Goal: Navigation & Orientation: Locate item on page

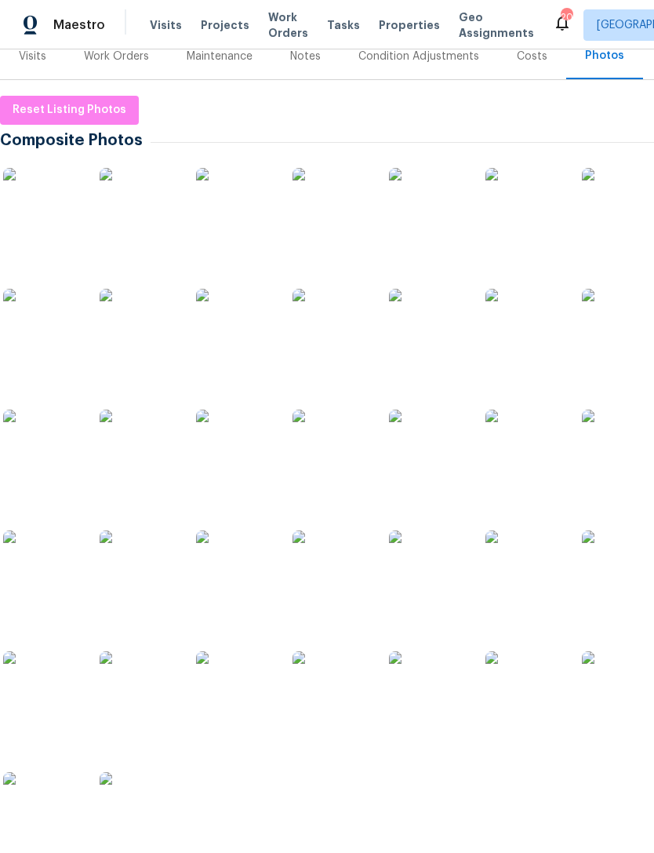
scroll to position [205, 0]
click at [49, 216] on img at bounding box center [42, 207] width 78 height 78
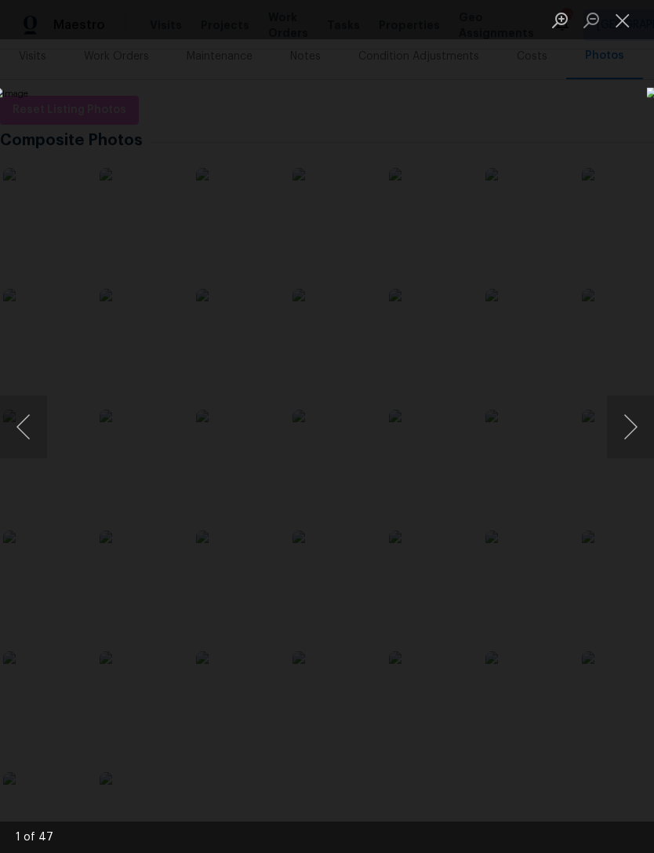
click at [631, 434] on button "Next image" at bounding box center [630, 426] width 47 height 63
click at [630, 429] on button "Next image" at bounding box center [630, 426] width 47 height 63
click at [628, 436] on button "Next image" at bounding box center [630, 426] width 47 height 63
click at [635, 428] on button "Next image" at bounding box center [630, 426] width 47 height 63
click at [632, 431] on button "Next image" at bounding box center [630, 426] width 47 height 63
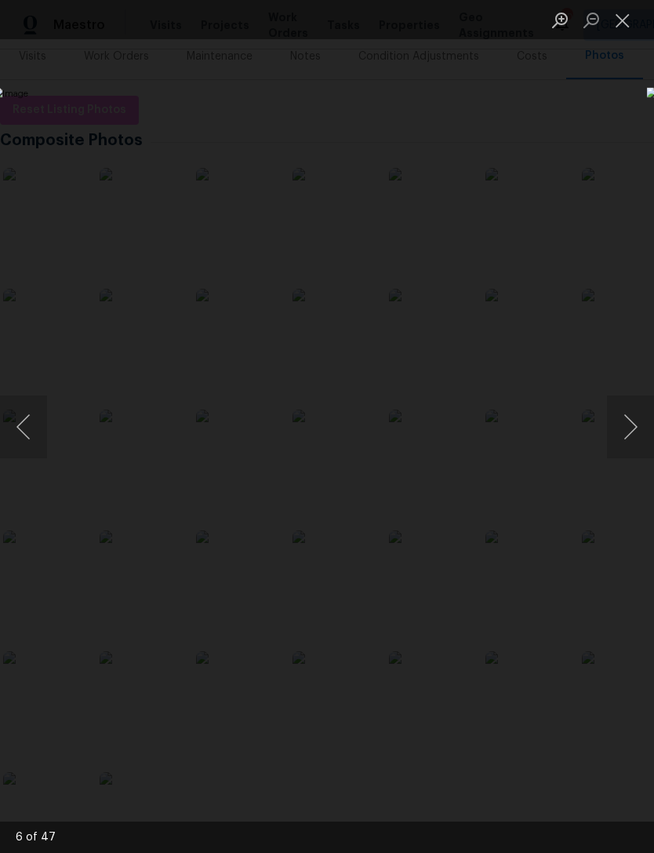
click at [626, 431] on button "Next image" at bounding box center [630, 426] width 47 height 63
click at [629, 431] on button "Next image" at bounding box center [630, 426] width 47 height 63
click at [629, 435] on button "Next image" at bounding box center [630, 426] width 47 height 63
click at [631, 429] on button "Next image" at bounding box center [630, 426] width 47 height 63
click at [632, 424] on button "Next image" at bounding box center [630, 426] width 47 height 63
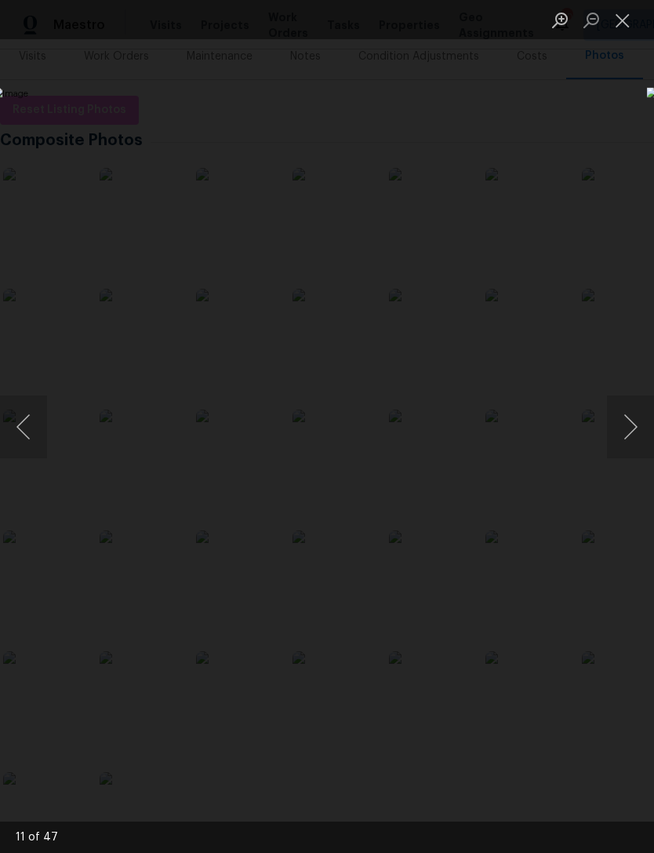
click at [624, 433] on button "Next image" at bounding box center [630, 426] width 47 height 63
click at [630, 429] on button "Next image" at bounding box center [630, 426] width 47 height 63
click at [628, 427] on button "Next image" at bounding box center [630, 426] width 47 height 63
click at [631, 430] on button "Next image" at bounding box center [630, 426] width 47 height 63
click at [624, 429] on button "Next image" at bounding box center [630, 426] width 47 height 63
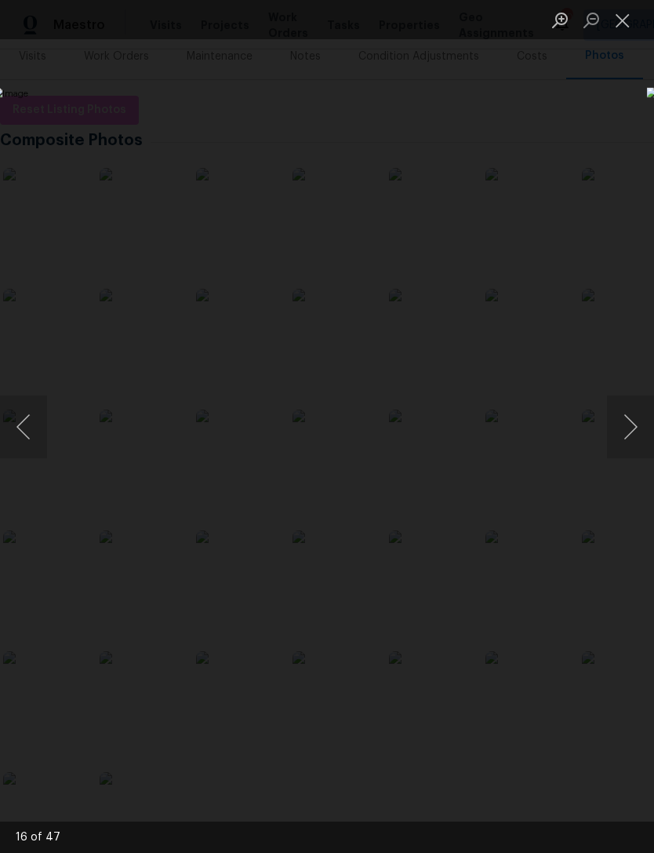
click at [633, 428] on button "Next image" at bounding box center [630, 426] width 47 height 63
click at [627, 427] on button "Next image" at bounding box center [630, 426] width 47 height 63
click at [631, 425] on button "Next image" at bounding box center [630, 426] width 47 height 63
click at [626, 429] on button "Next image" at bounding box center [630, 426] width 47 height 63
click at [628, 430] on button "Next image" at bounding box center [630, 426] width 47 height 63
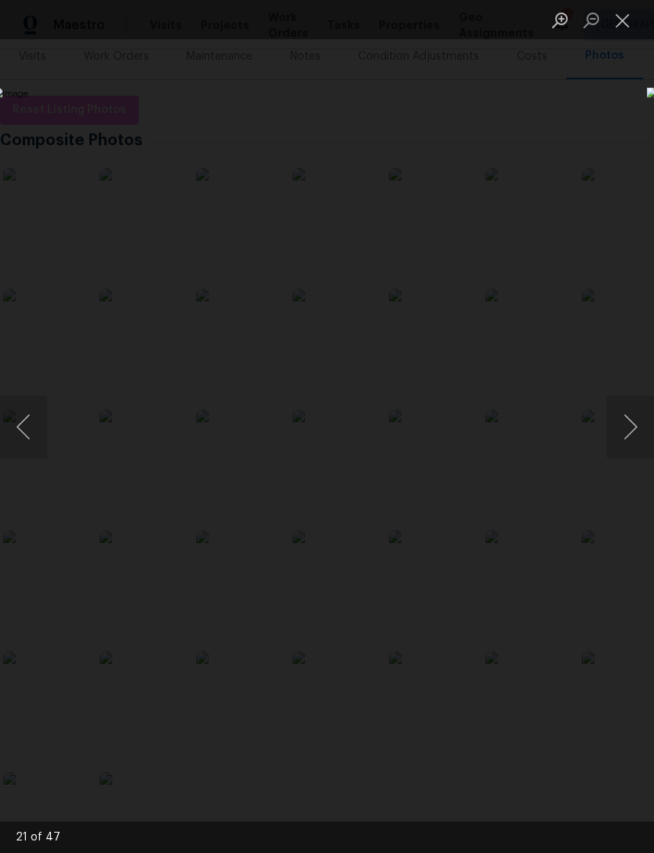
click at [632, 428] on button "Next image" at bounding box center [630, 426] width 47 height 63
click at [624, 425] on button "Next image" at bounding box center [630, 426] width 47 height 63
click at [632, 429] on button "Next image" at bounding box center [630, 426] width 47 height 63
click at [628, 435] on button "Next image" at bounding box center [630, 426] width 47 height 63
click at [632, 431] on button "Next image" at bounding box center [630, 426] width 47 height 63
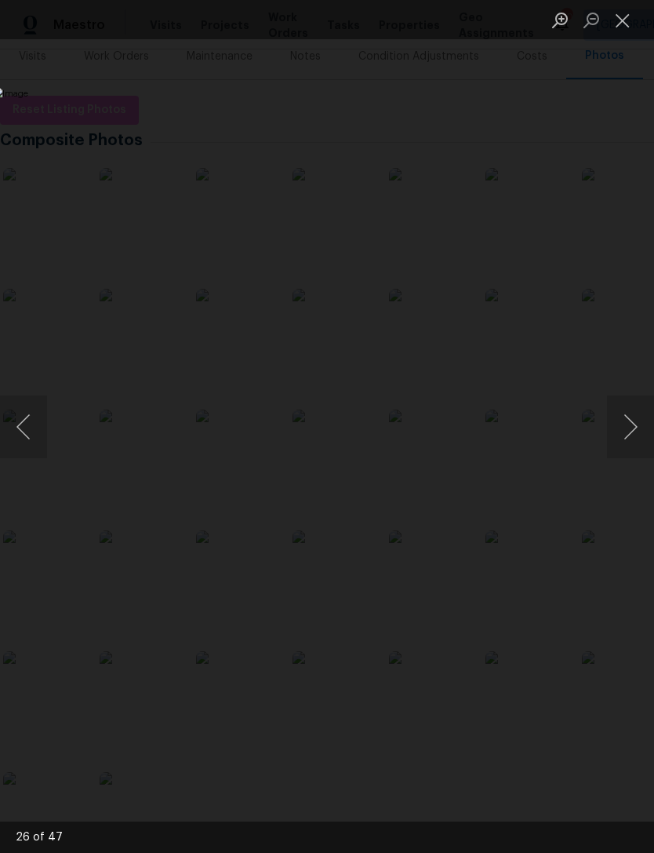
click at [630, 430] on button "Next image" at bounding box center [630, 426] width 47 height 63
click at [630, 431] on button "Next image" at bounding box center [630, 426] width 47 height 63
click at [634, 432] on button "Next image" at bounding box center [630, 426] width 47 height 63
click at [622, 432] on button "Next image" at bounding box center [630, 426] width 47 height 63
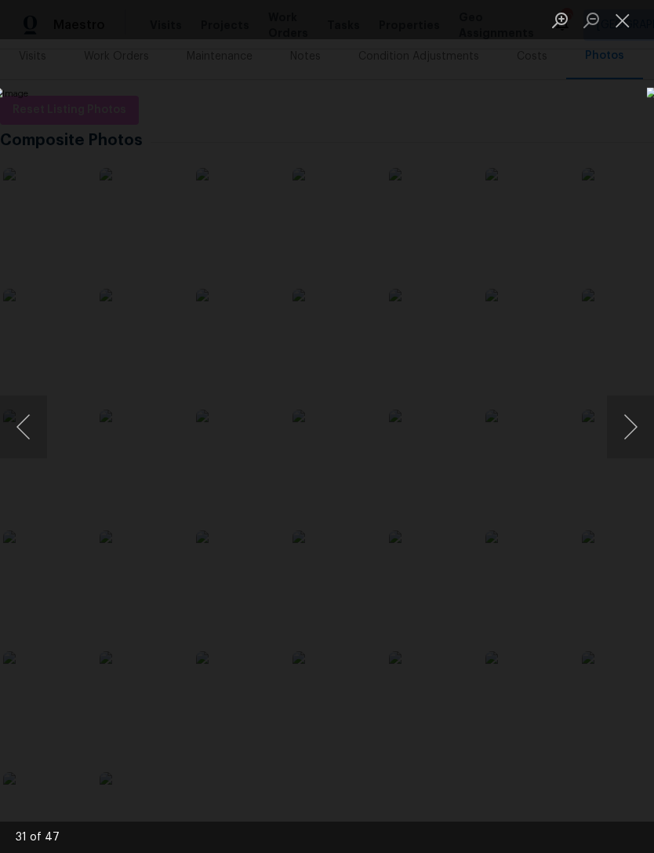
click at [628, 435] on button "Next image" at bounding box center [630, 426] width 47 height 63
click at [632, 432] on button "Next image" at bounding box center [630, 426] width 47 height 63
click at [31, 428] on button "Previous image" at bounding box center [23, 426] width 47 height 63
click at [633, 435] on button "Next image" at bounding box center [630, 426] width 47 height 63
click at [623, 434] on button "Next image" at bounding box center [630, 426] width 47 height 63
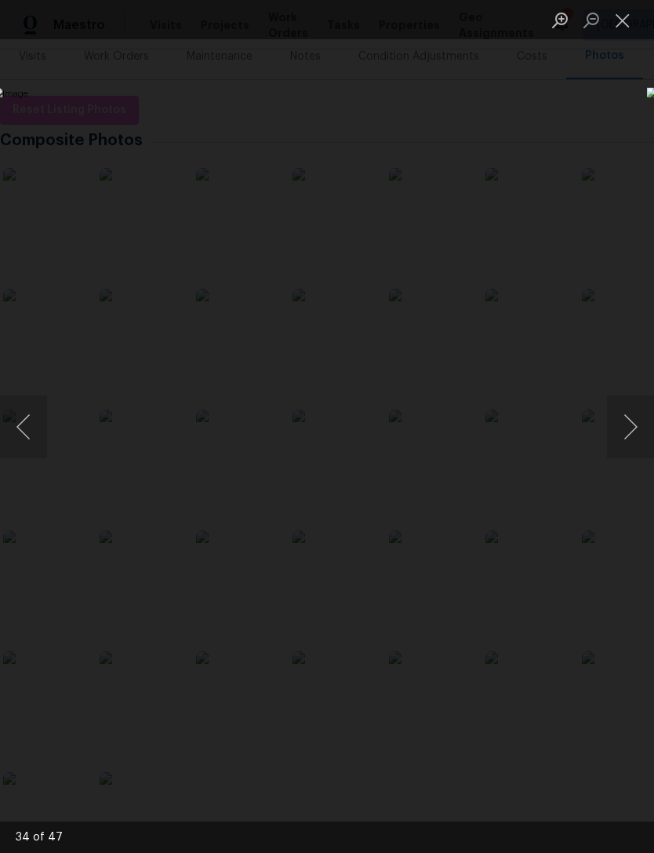
click at [628, 430] on button "Next image" at bounding box center [630, 426] width 47 height 63
click at [628, 431] on button "Next image" at bounding box center [630, 426] width 47 height 63
click at [625, 424] on button "Next image" at bounding box center [630, 426] width 47 height 63
click at [633, 421] on button "Next image" at bounding box center [630, 426] width 47 height 63
click at [628, 434] on button "Next image" at bounding box center [630, 426] width 47 height 63
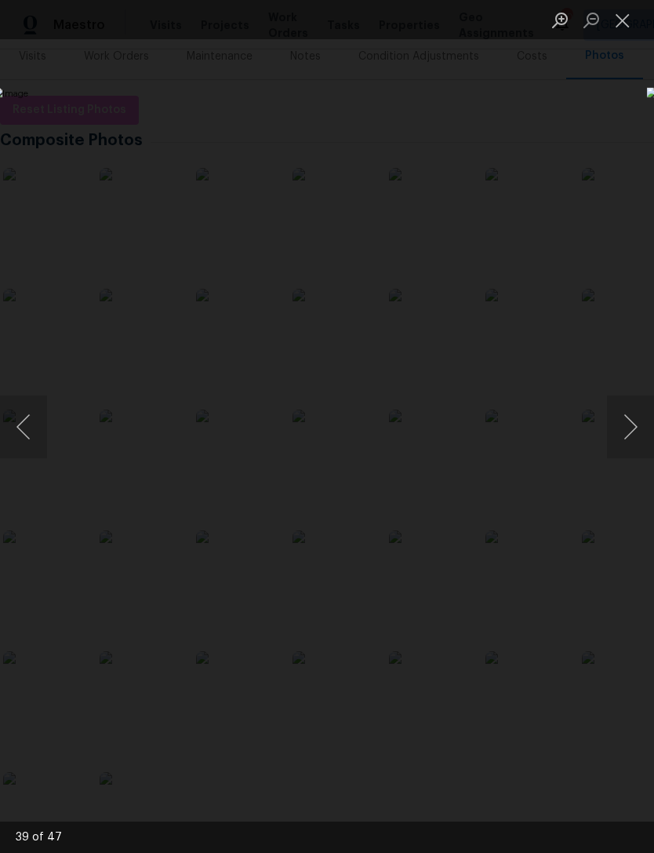
click at [633, 432] on button "Next image" at bounding box center [630, 426] width 47 height 63
click at [629, 433] on button "Next image" at bounding box center [630, 426] width 47 height 63
click at [629, 436] on button "Next image" at bounding box center [630, 426] width 47 height 63
click at [636, 438] on button "Next image" at bounding box center [630, 426] width 47 height 63
click at [624, 442] on button "Next image" at bounding box center [630, 426] width 47 height 63
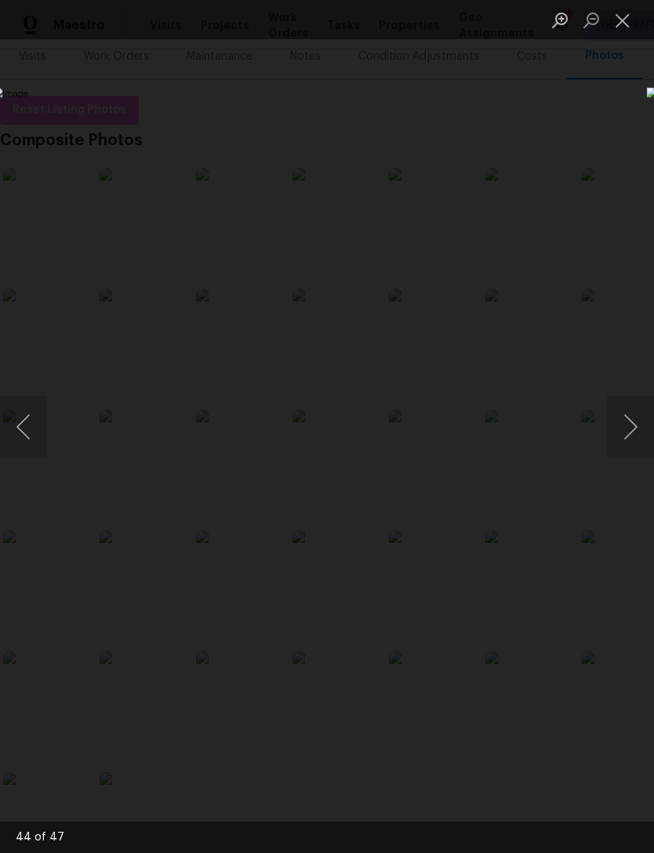
click at [628, 434] on button "Next image" at bounding box center [630, 426] width 47 height 63
click at [626, 432] on button "Next image" at bounding box center [630, 426] width 47 height 63
click at [634, 425] on button "Next image" at bounding box center [630, 426] width 47 height 63
click at [626, 436] on button "Next image" at bounding box center [630, 426] width 47 height 63
click at [630, 430] on button "Next image" at bounding box center [630, 426] width 47 height 63
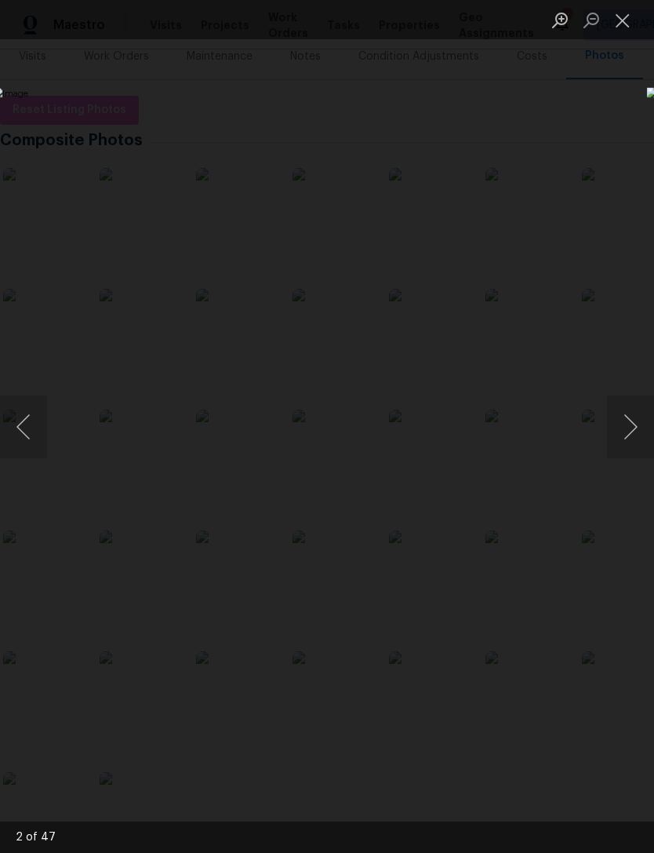
click at [632, 428] on button "Next image" at bounding box center [630, 426] width 47 height 63
click at [632, 435] on button "Next image" at bounding box center [630, 426] width 47 height 63
click at [629, 435] on button "Next image" at bounding box center [630, 426] width 47 height 63
click at [621, 26] on button "Close lightbox" at bounding box center [622, 19] width 31 height 27
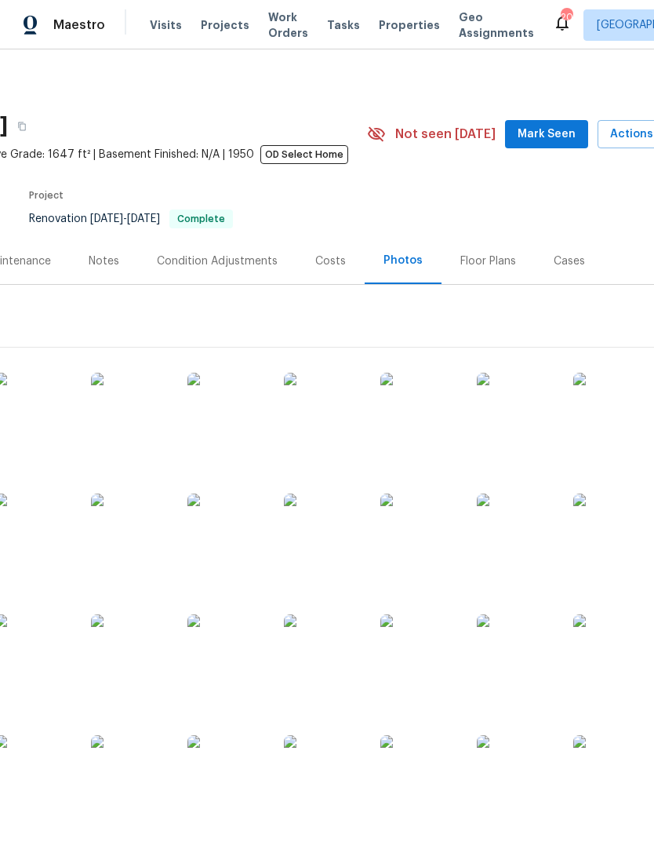
scroll to position [0, 194]
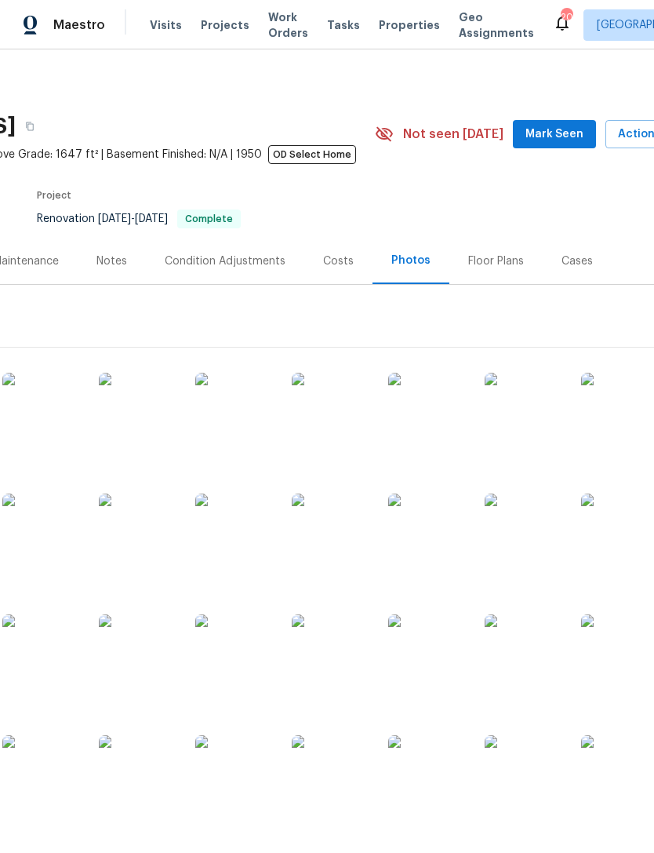
click at [561, 138] on span "Mark Seen" at bounding box center [555, 135] width 58 height 20
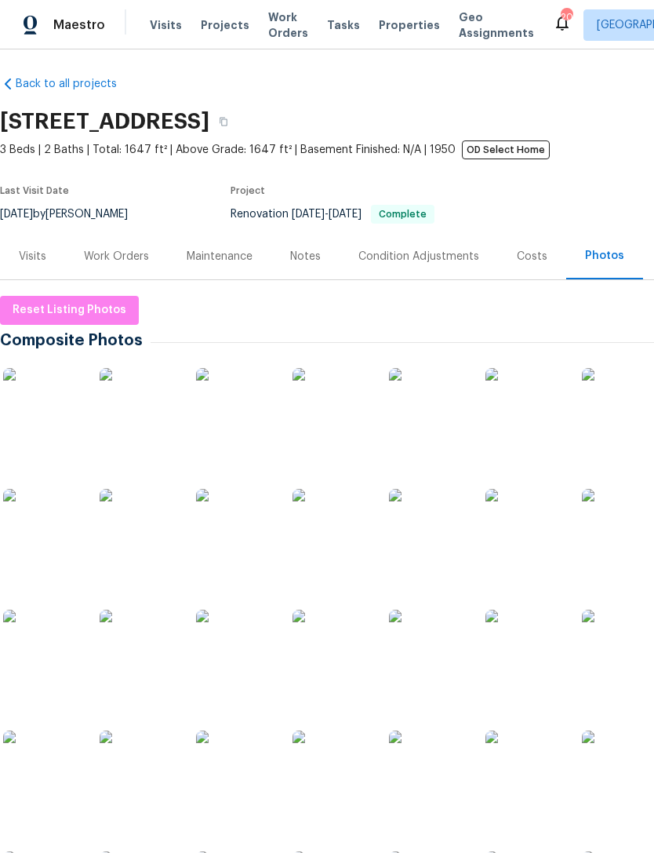
scroll to position [4, 0]
